Goal: Navigation & Orientation: Understand site structure

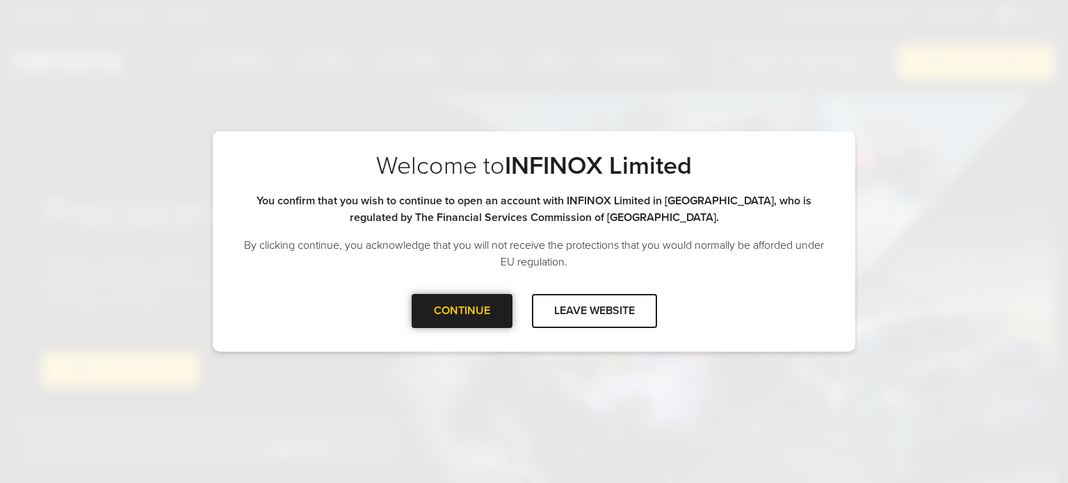
click at [462, 311] on div at bounding box center [462, 311] width 0 height 0
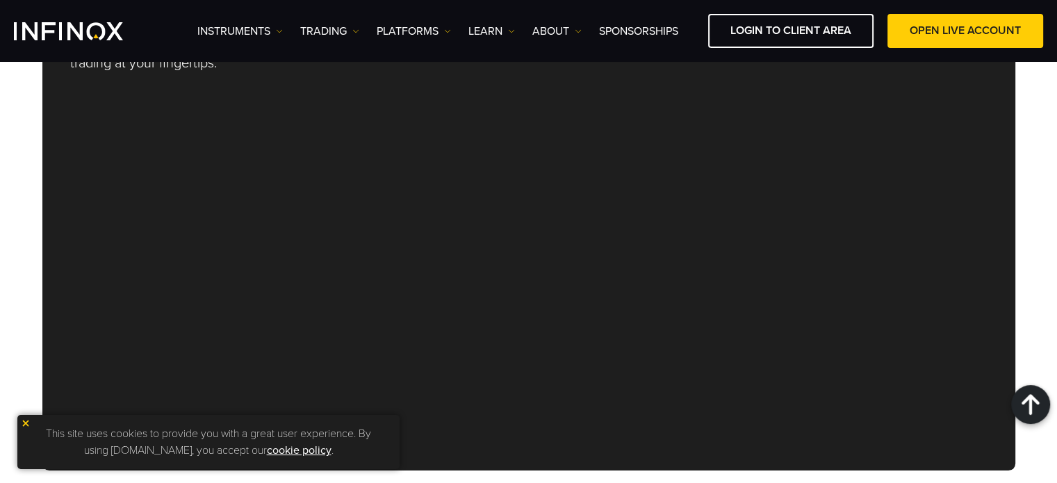
scroll to position [4836, 0]
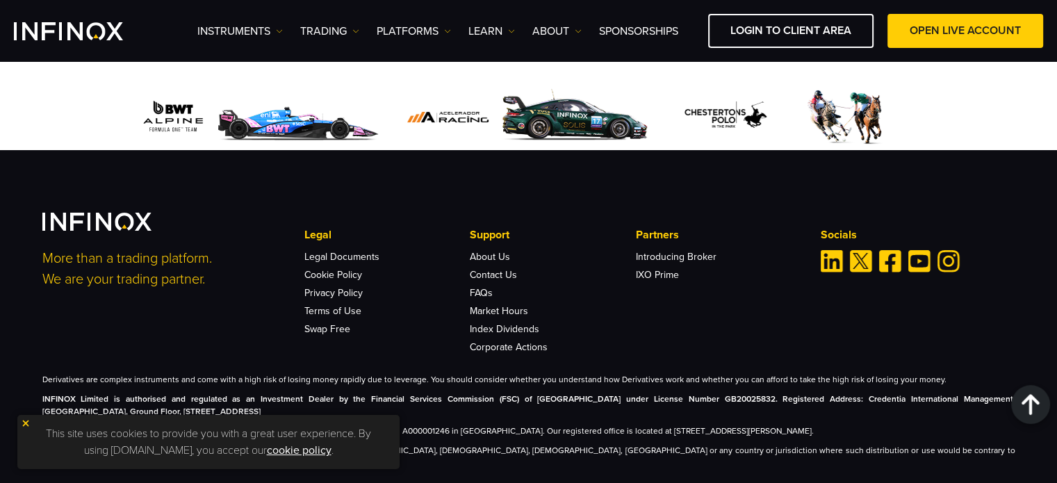
click at [27, 426] on img at bounding box center [26, 423] width 10 height 10
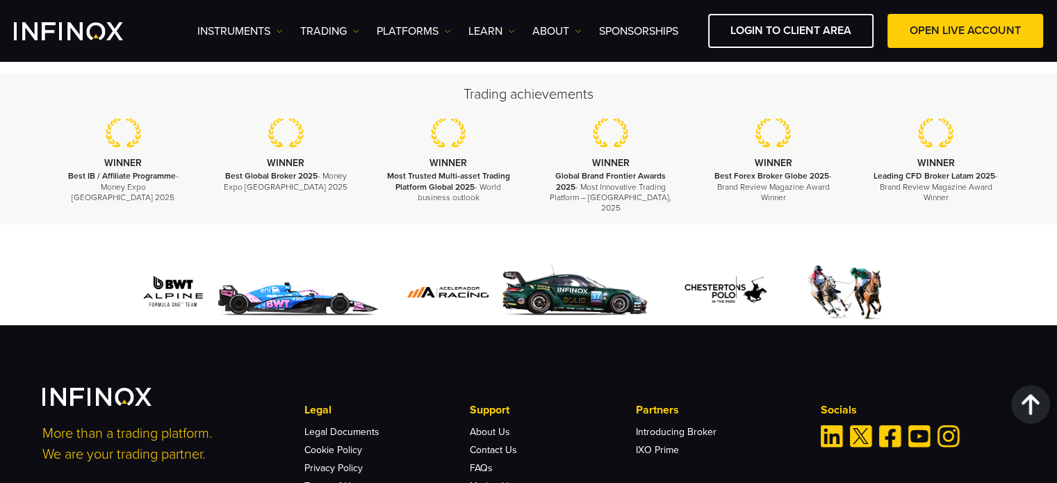
scroll to position [4846, 0]
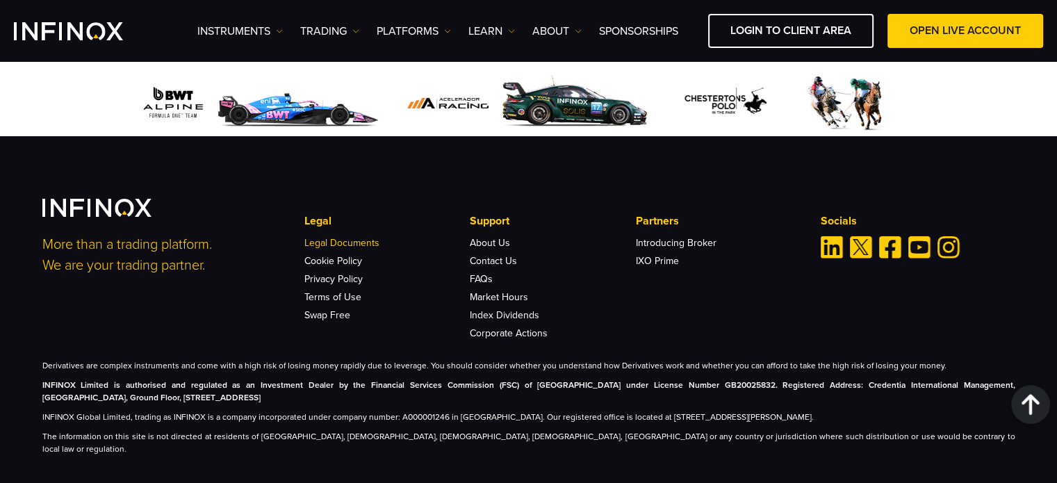
click at [340, 237] on link "Legal Documents" at bounding box center [341, 243] width 75 height 12
click at [487, 237] on link "About Us" at bounding box center [490, 243] width 40 height 12
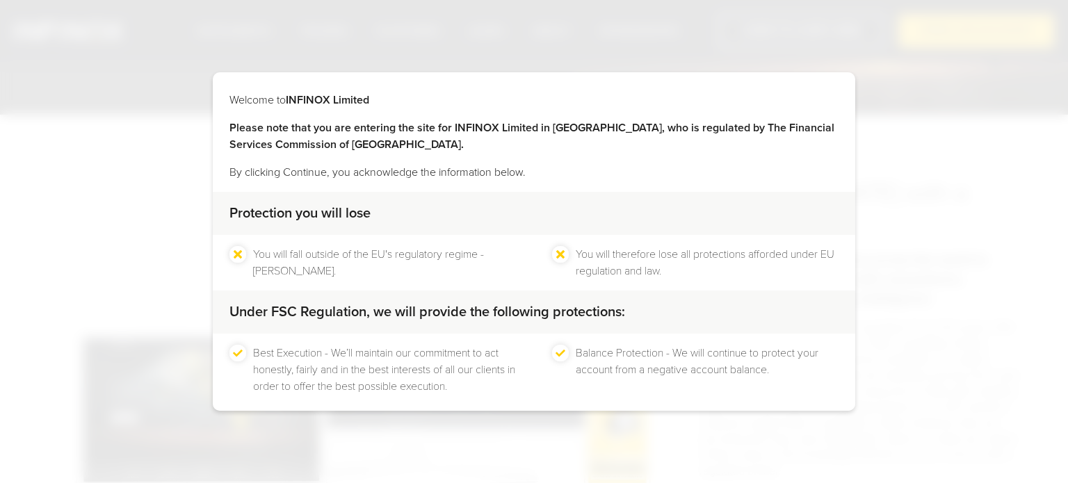
scroll to position [65, 0]
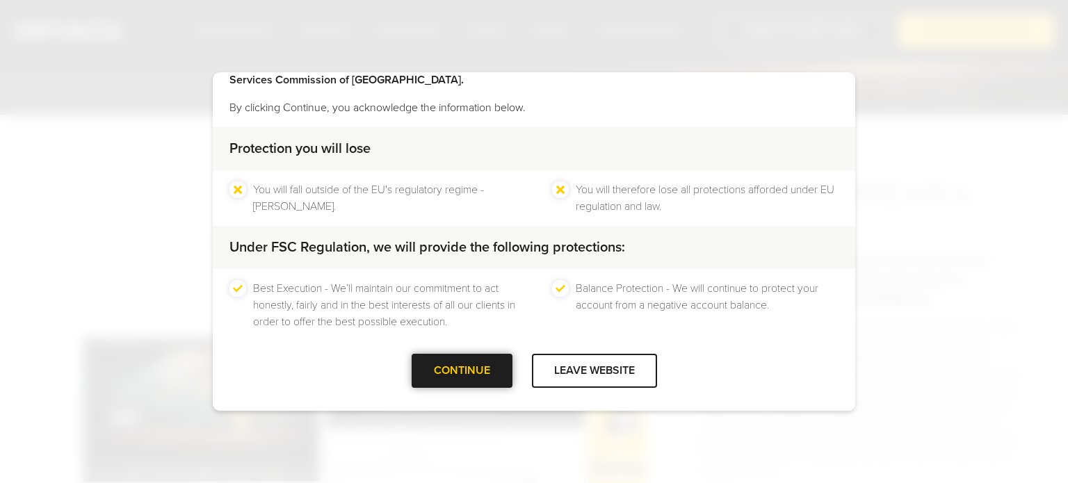
click at [478, 364] on div "CONTINUE" at bounding box center [461, 371] width 101 height 34
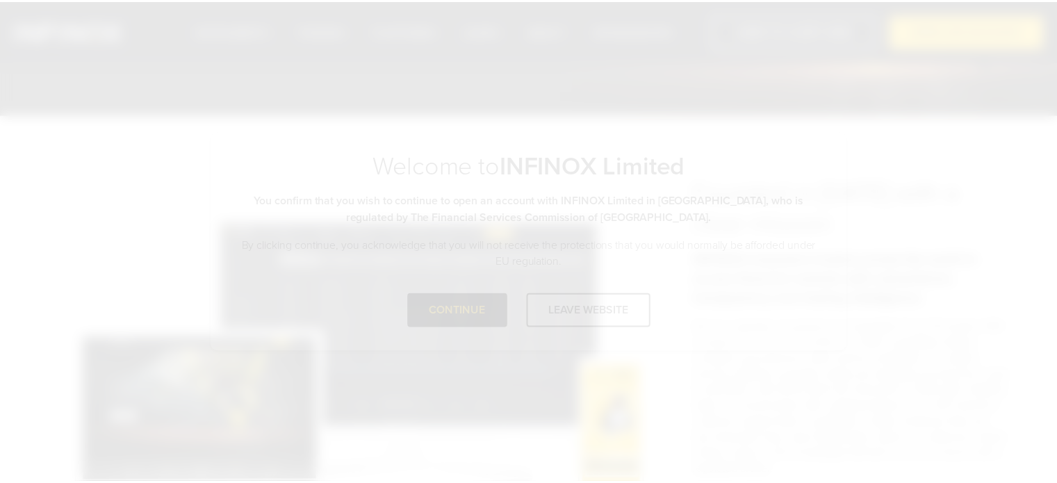
scroll to position [0, 0]
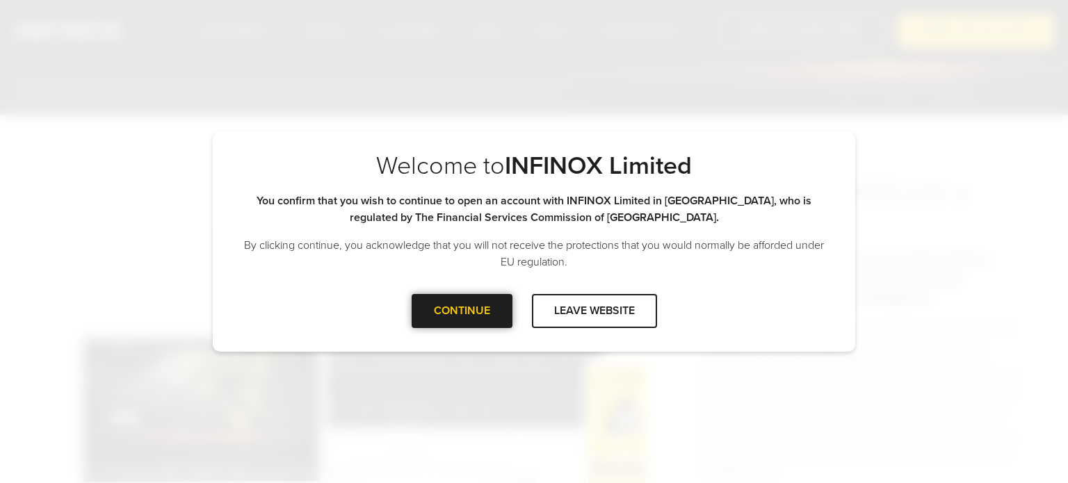
click at [462, 311] on div at bounding box center [462, 311] width 0 height 0
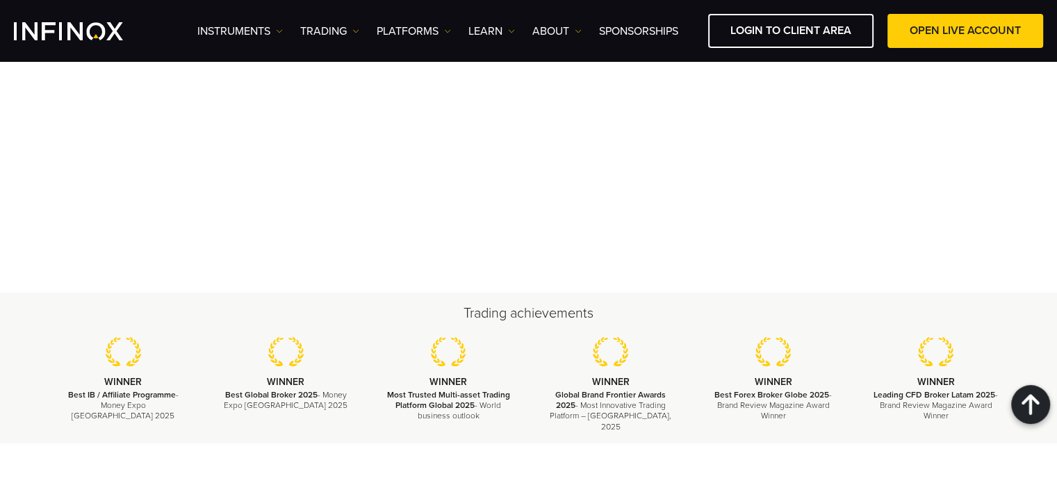
scroll to position [5196, 0]
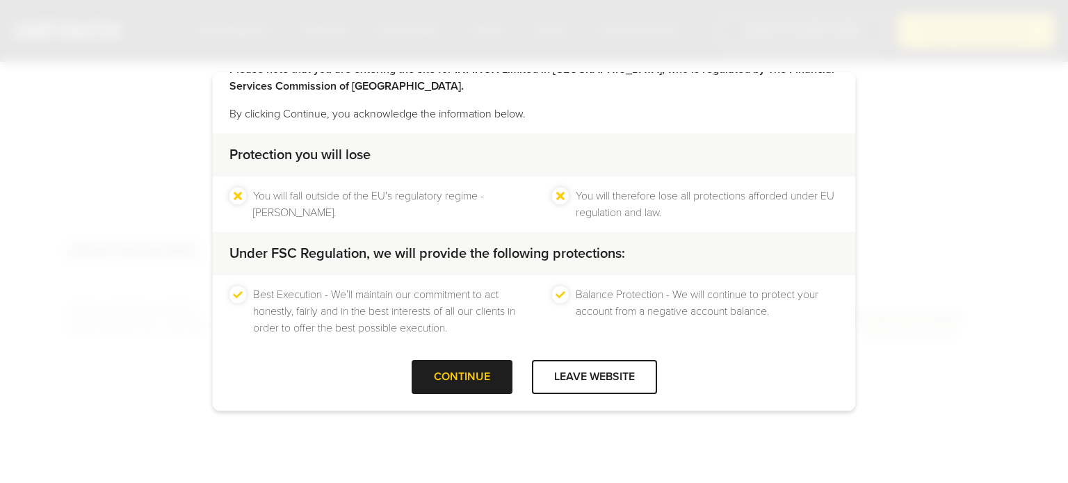
scroll to position [65, 0]
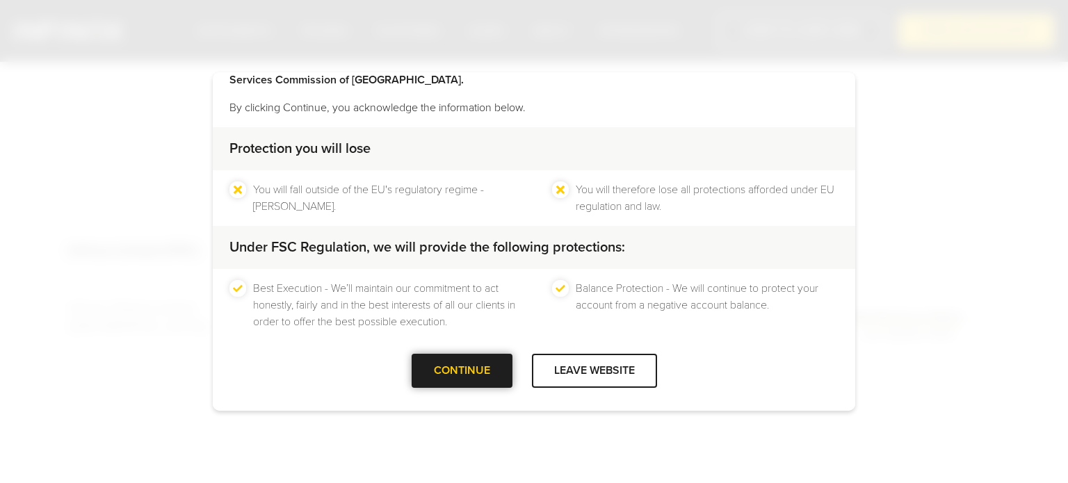
click at [462, 371] on div at bounding box center [462, 371] width 0 height 0
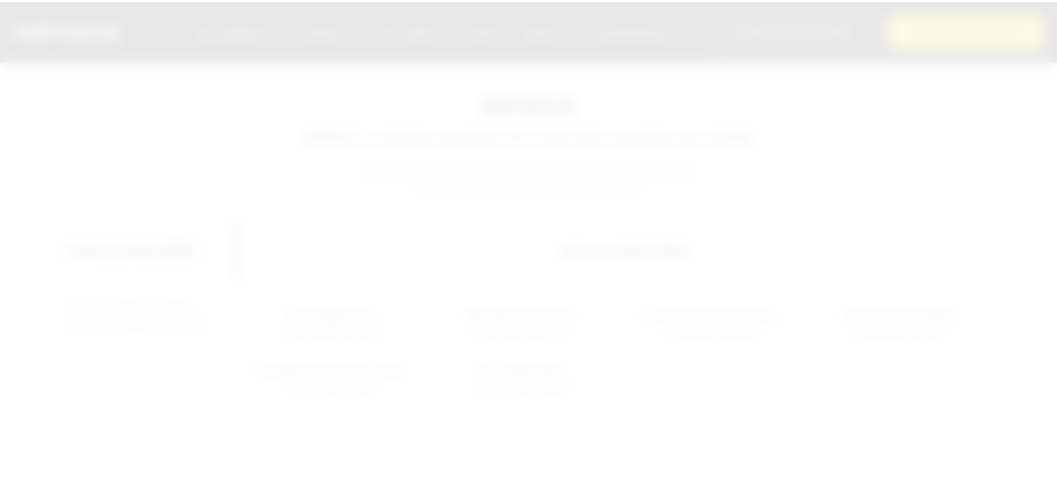
scroll to position [0, 0]
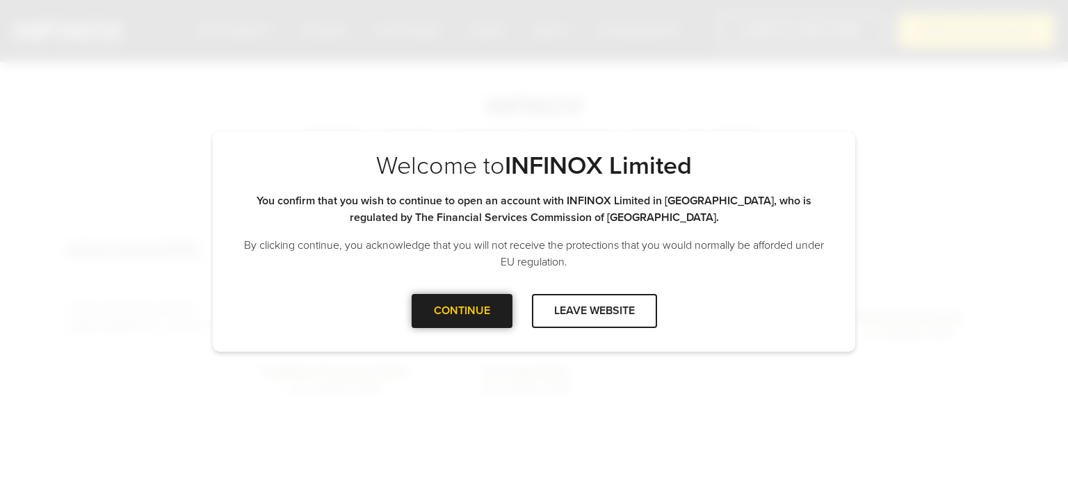
click at [487, 316] on div "CONTINUE" at bounding box center [461, 311] width 101 height 34
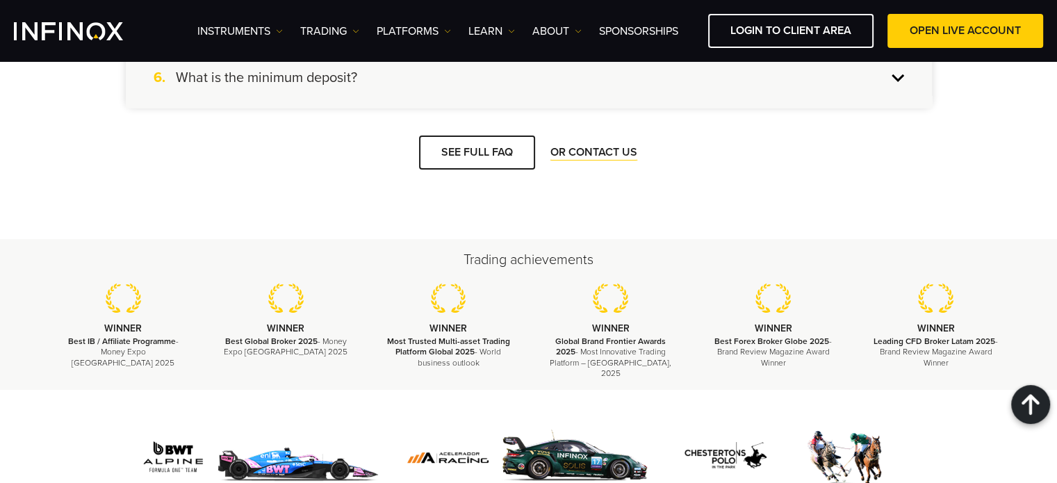
scroll to position [2213, 0]
